Goal: Navigation & Orientation: Find specific page/section

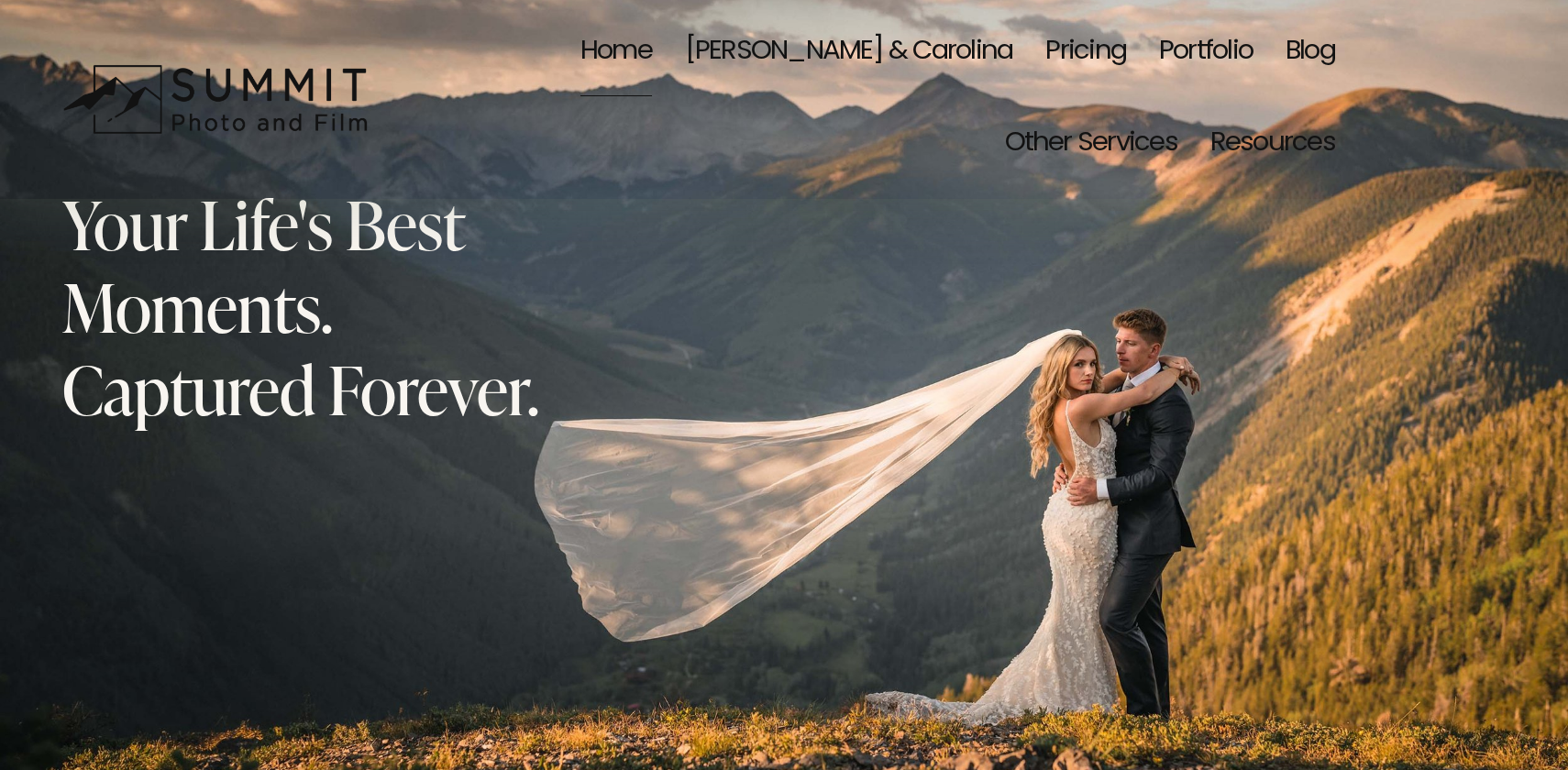
click at [1158, 49] on link "Portfolio" at bounding box center [1205, 53] width 93 height 91
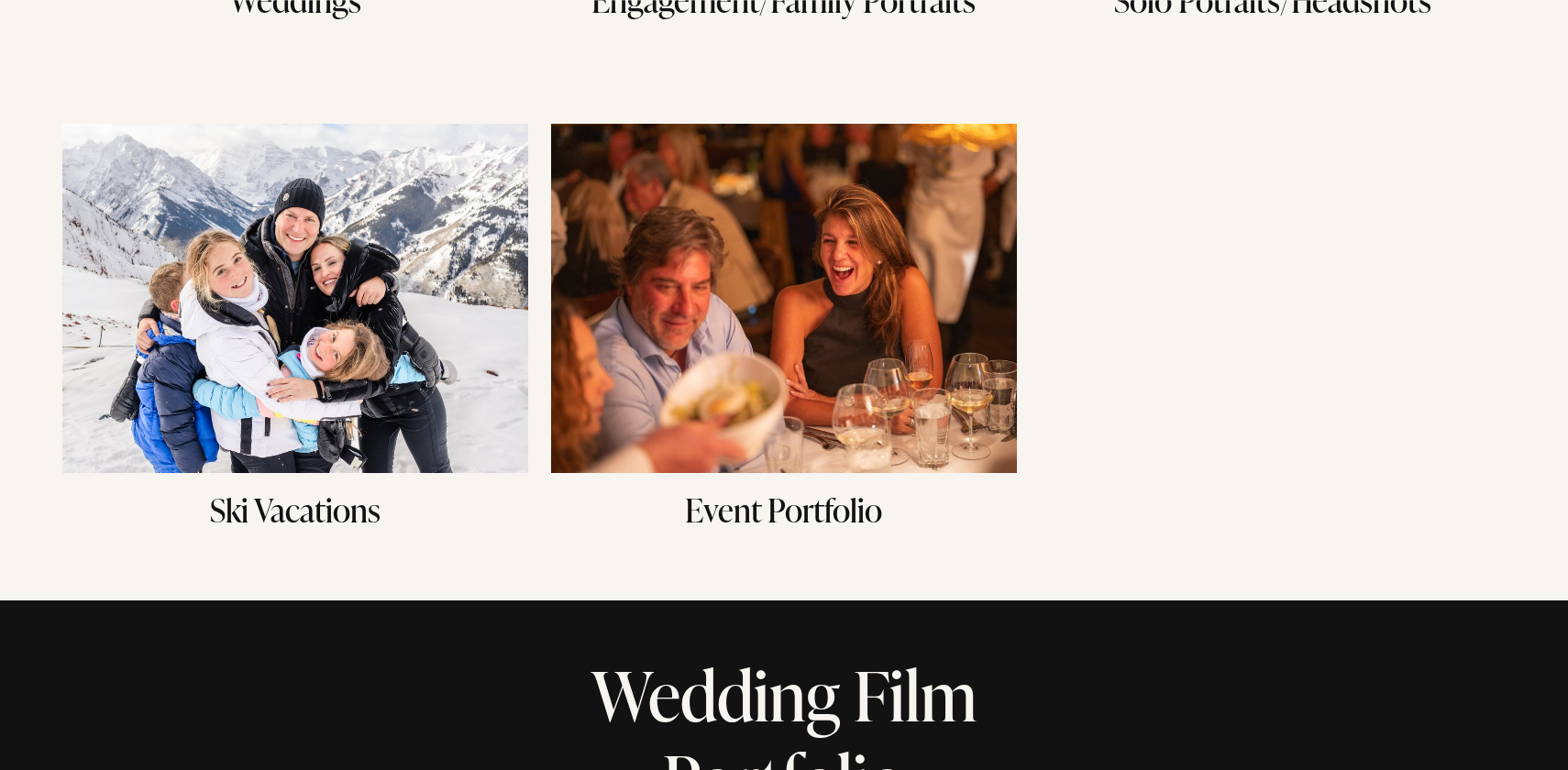
scroll to position [395, 0]
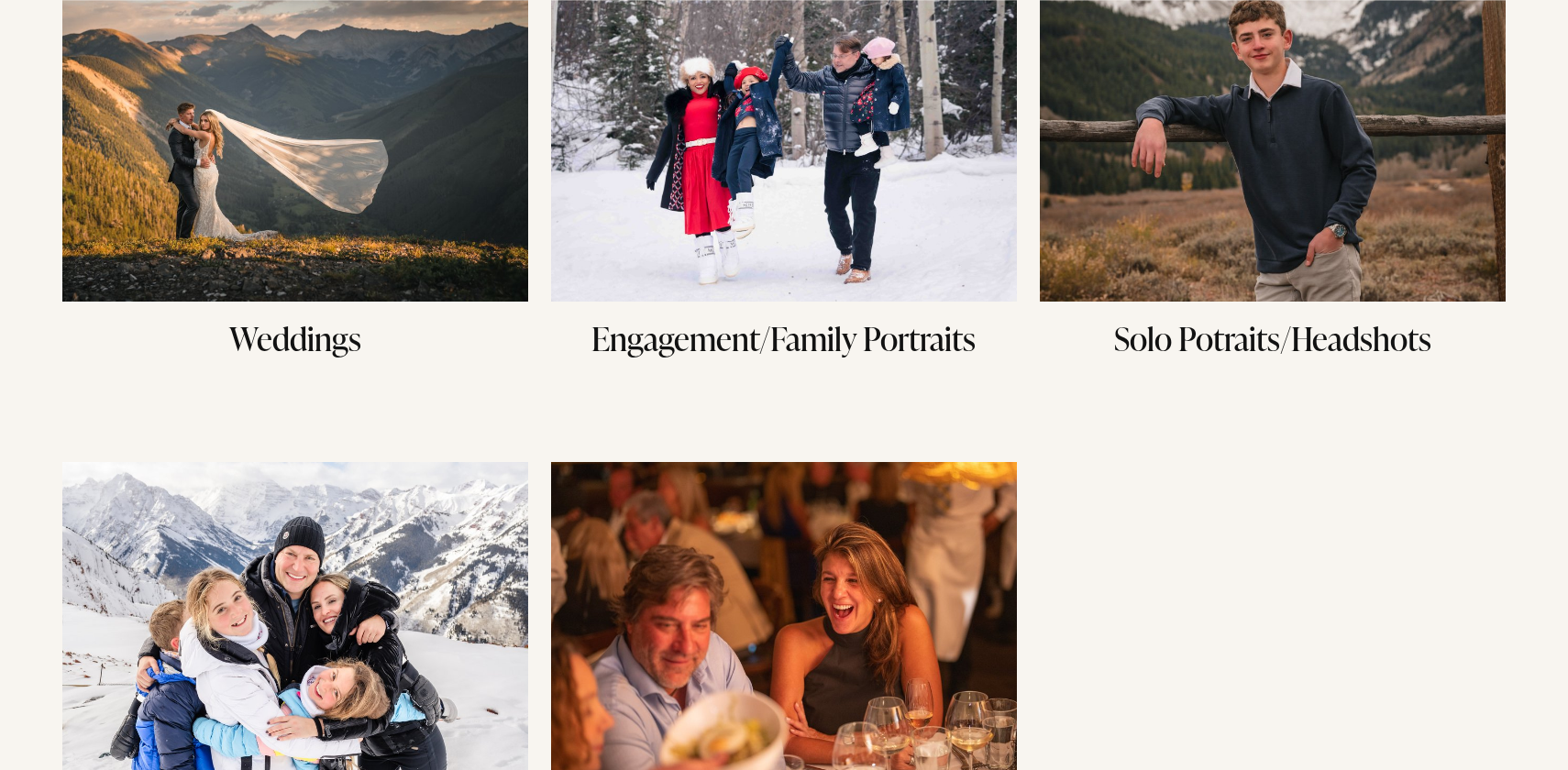
click at [502, 165] on img at bounding box center [295, 126] width 466 height 349
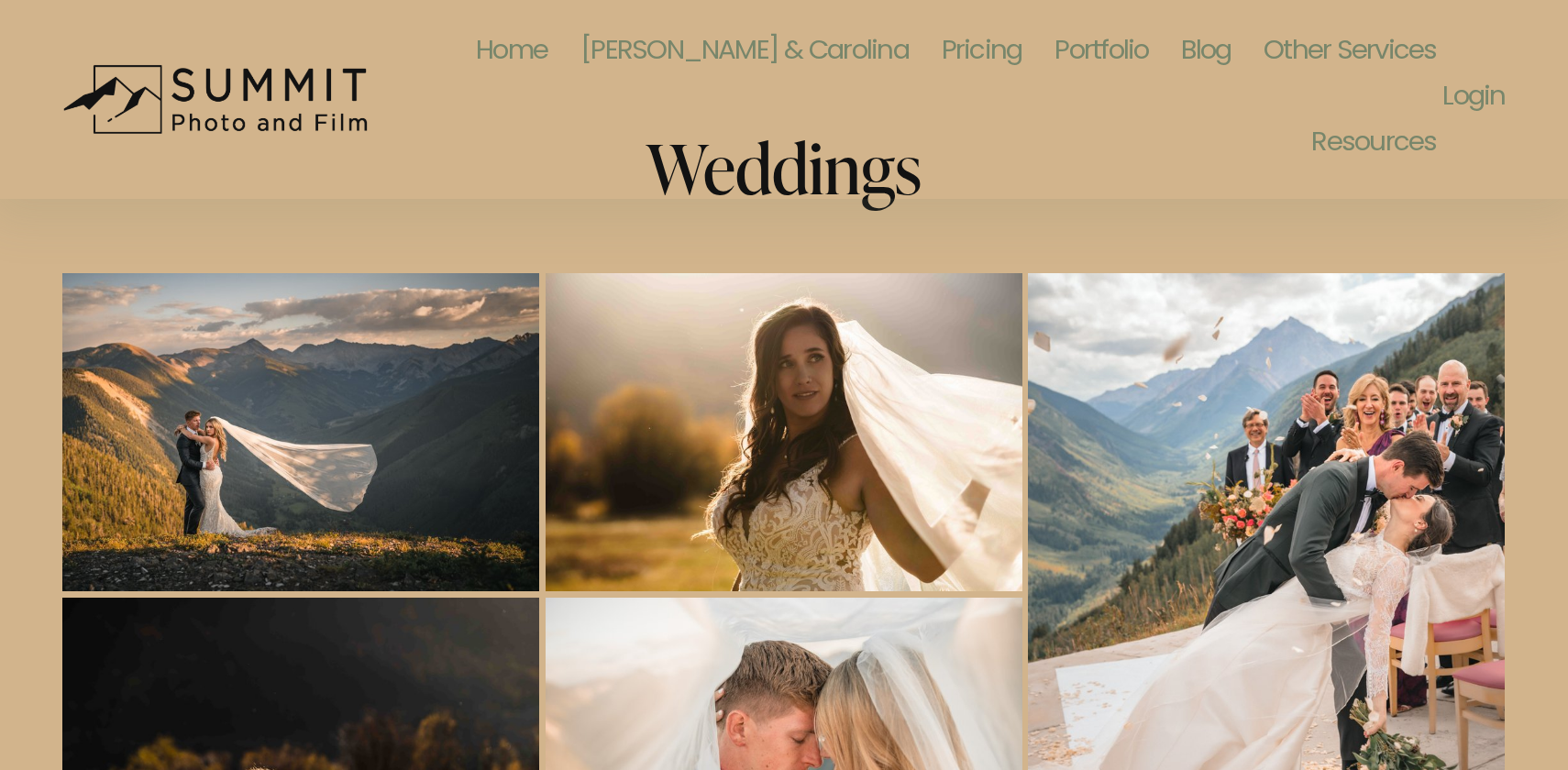
click at [674, 70] on link "[PERSON_NAME] & Carolina" at bounding box center [744, 53] width 328 height 91
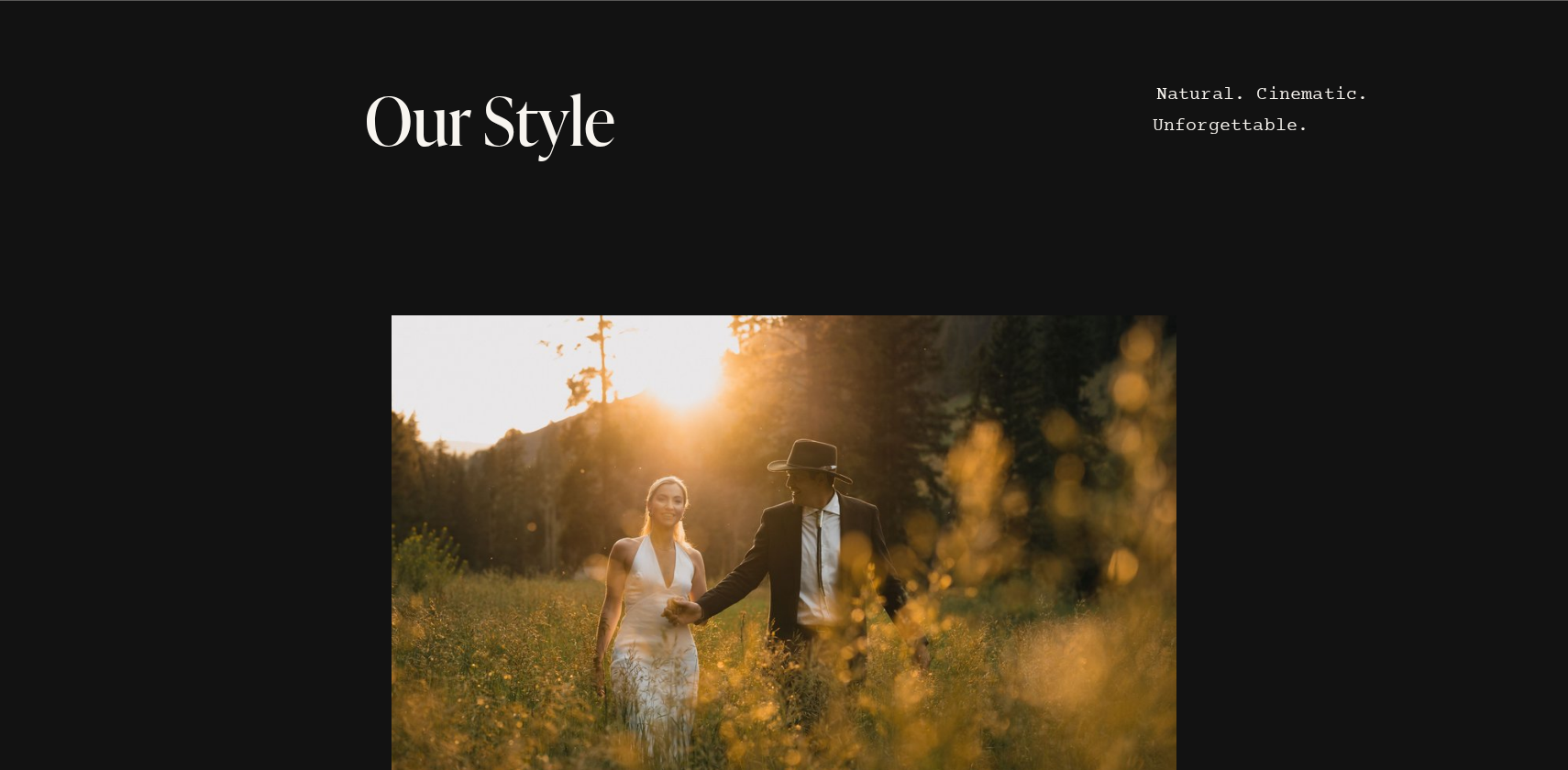
scroll to position [7326, 0]
